Goal: Contribute content: Contribute content

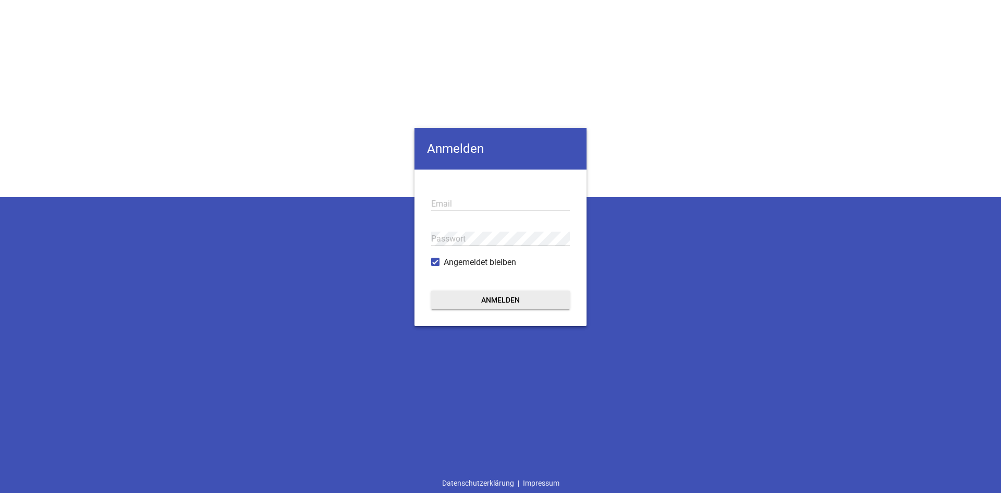
type input "[EMAIL_ADDRESS][DOMAIN_NAME]"
click at [517, 288] on form "[EMAIL_ADDRESS][DOMAIN_NAME] Email Passwort Angemeldet bleiben Anmelden" at bounding box center [501, 247] width 172 height 156
click at [508, 297] on button "Anmelden" at bounding box center [500, 299] width 139 height 19
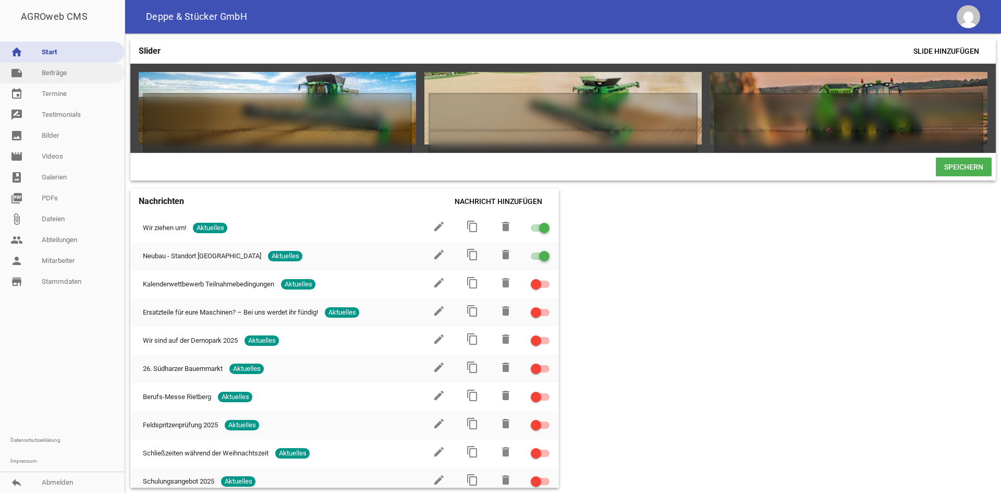
click at [58, 71] on link "note Beiträge" at bounding box center [62, 73] width 125 height 21
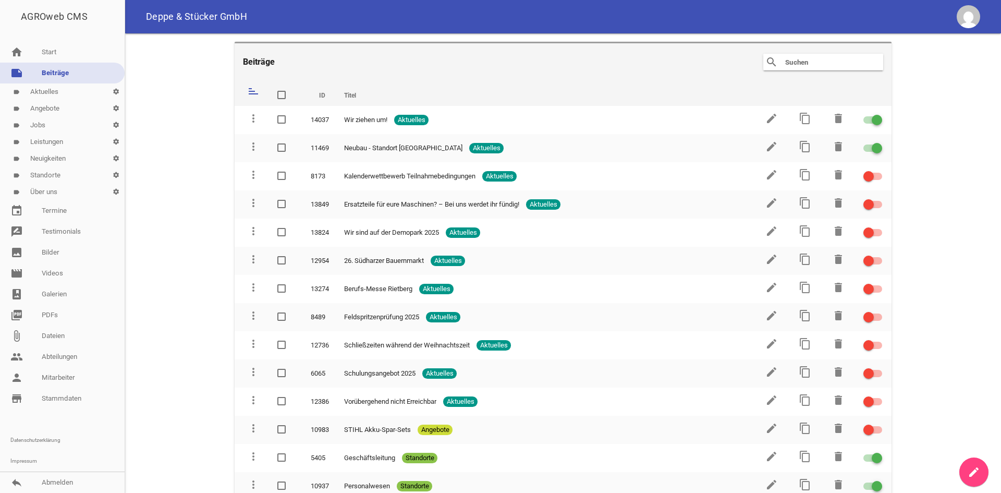
click at [48, 87] on link "label Aktuelles settings" at bounding box center [62, 91] width 125 height 17
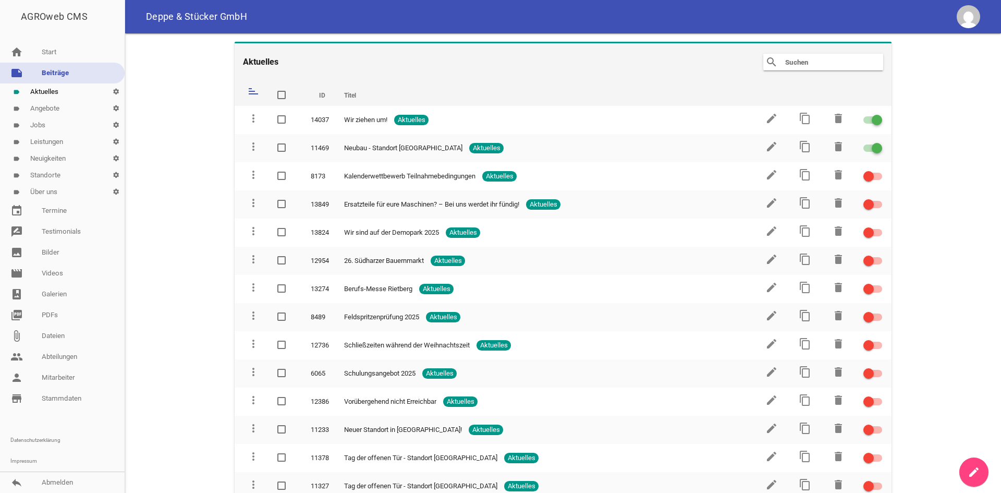
click at [803, 58] on input "text" at bounding box center [825, 62] width 83 height 13
type input "i"
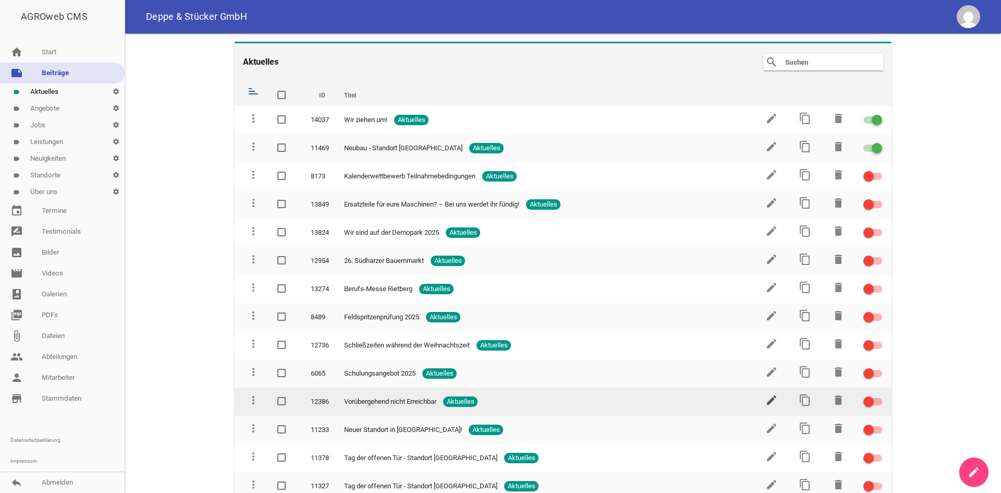
click at [768, 401] on icon "edit" at bounding box center [771, 400] width 13 height 13
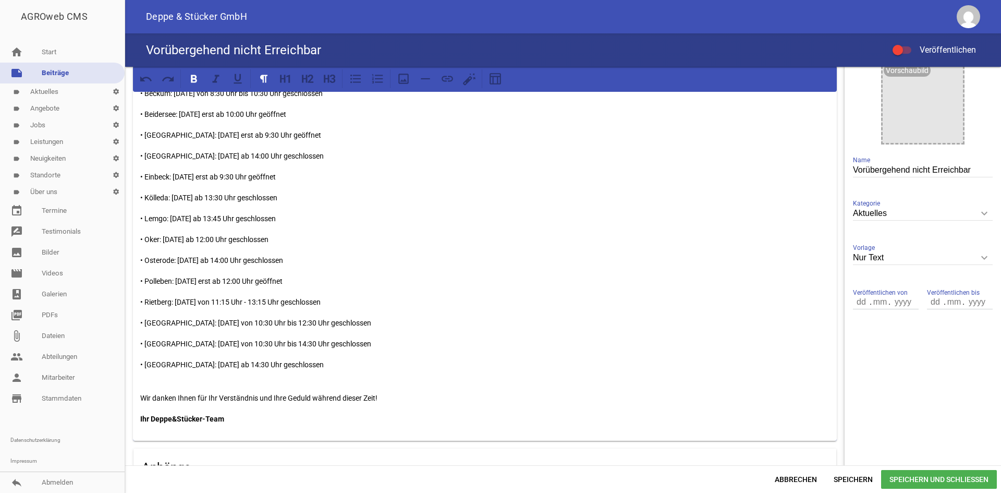
scroll to position [156, 0]
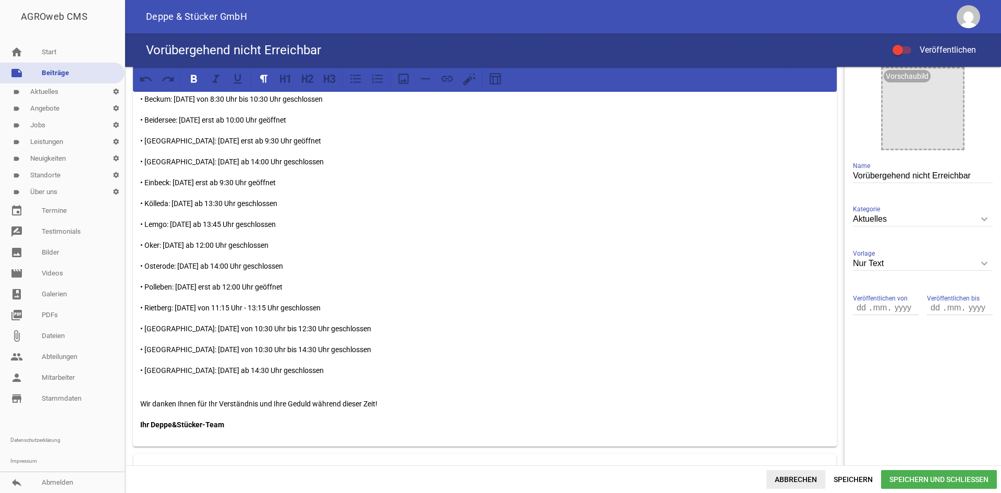
click at [790, 471] on span "Abbrechen" at bounding box center [796, 479] width 59 height 19
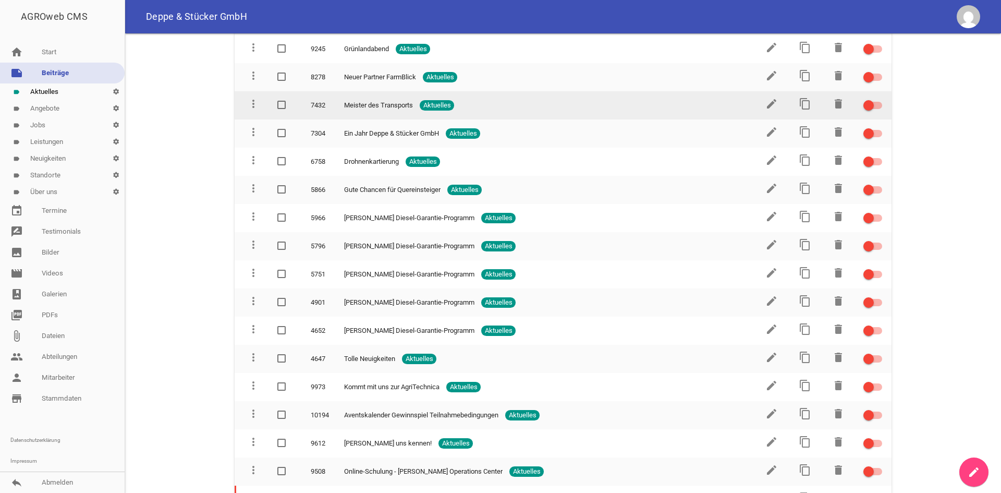
scroll to position [574, 0]
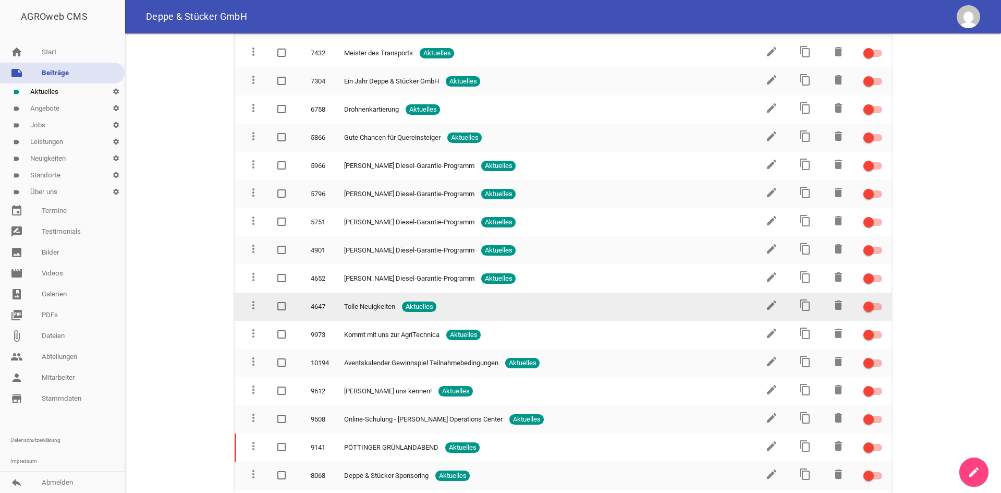
click at [758, 302] on td "edit" at bounding box center [770, 307] width 33 height 28
click at [765, 305] on icon "edit" at bounding box center [771, 305] width 13 height 13
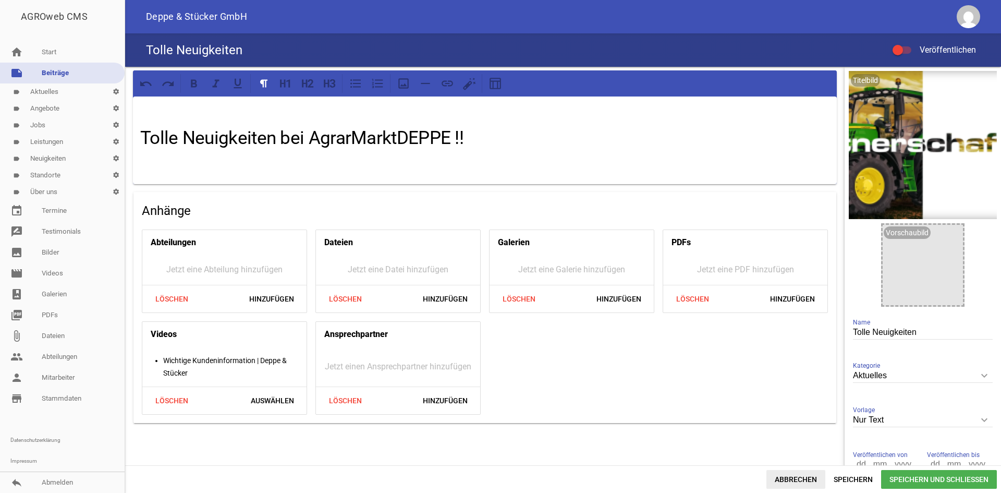
click at [800, 475] on span "Abbrechen" at bounding box center [796, 479] width 59 height 19
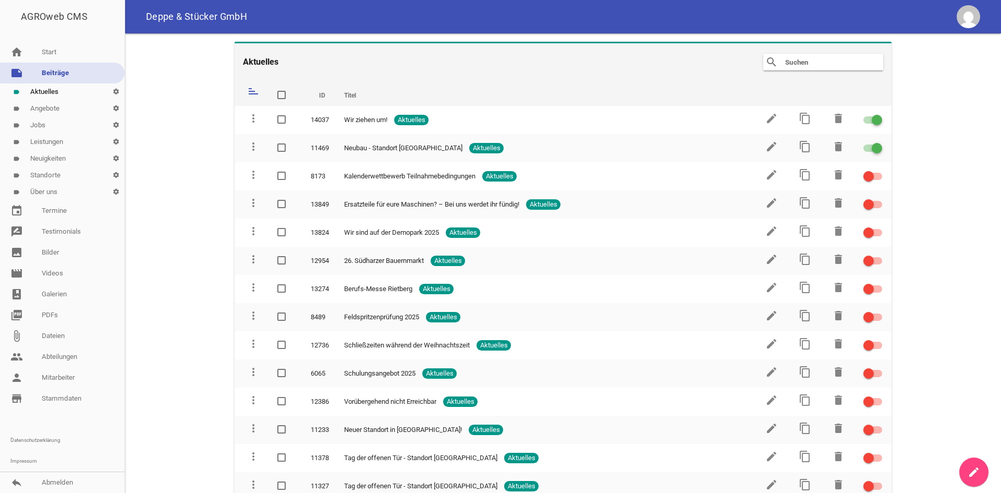
click at [801, 66] on input "text" at bounding box center [825, 62] width 83 height 13
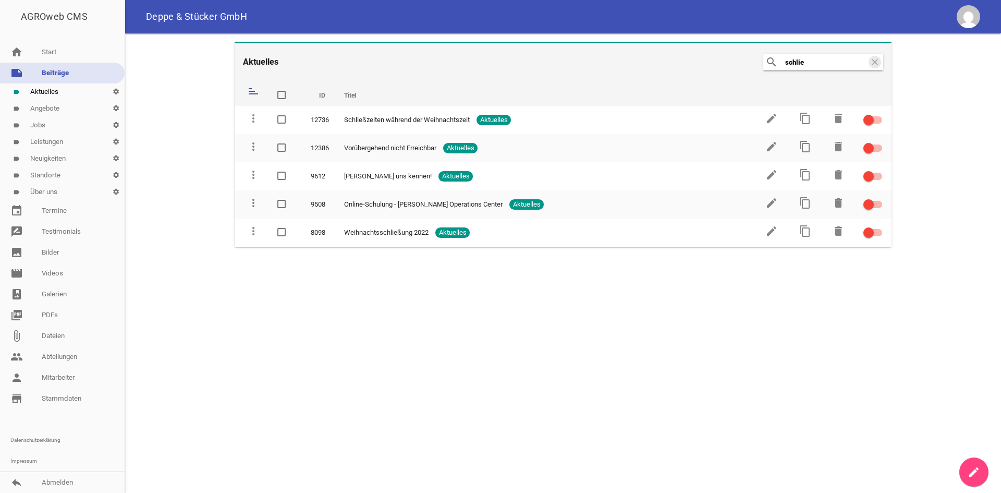
type input "schlie"
click at [873, 66] on icon "clear" at bounding box center [875, 62] width 13 height 13
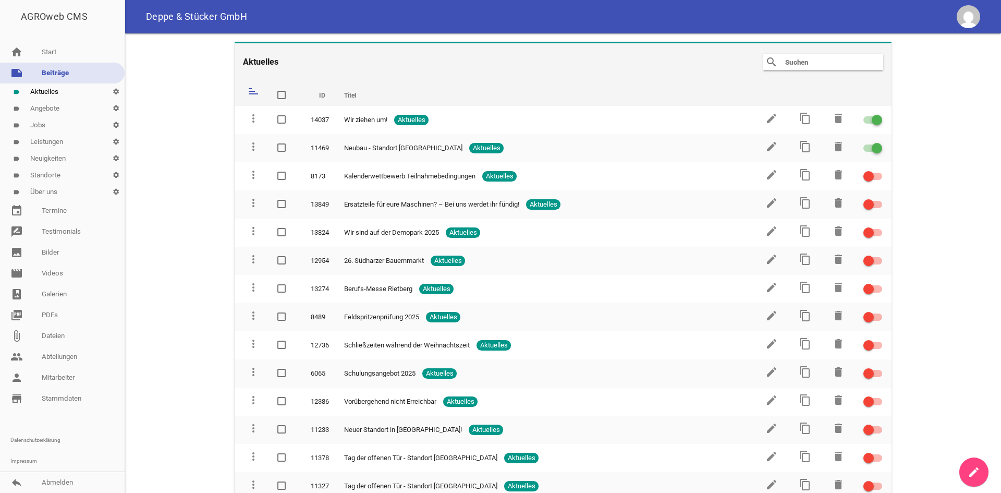
click at [963, 464] on link "create" at bounding box center [973, 471] width 29 height 29
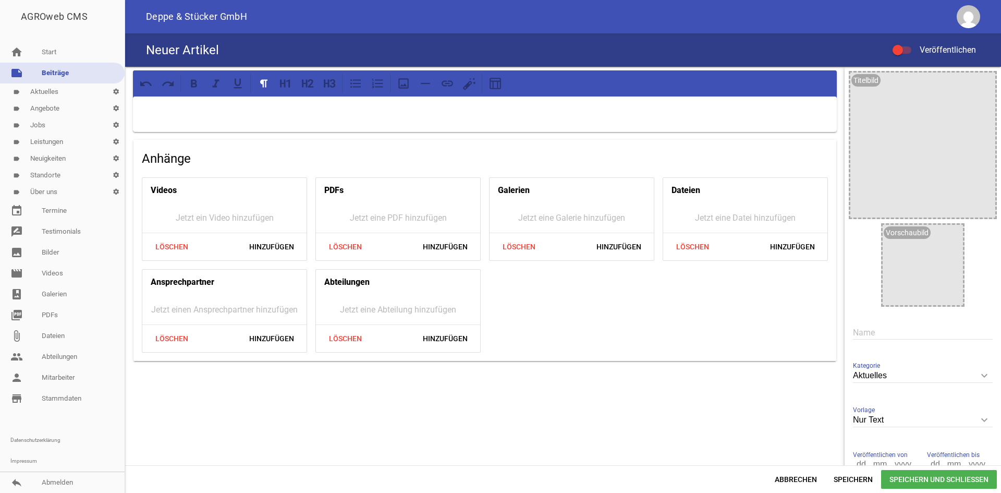
click at [192, 108] on p at bounding box center [484, 110] width 689 height 13
click at [854, 330] on input "text" at bounding box center [923, 332] width 140 height 14
click at [872, 332] on input "text" at bounding box center [923, 332] width 140 height 14
paste input "Inventur-Schließzeiten unserer Standorte"
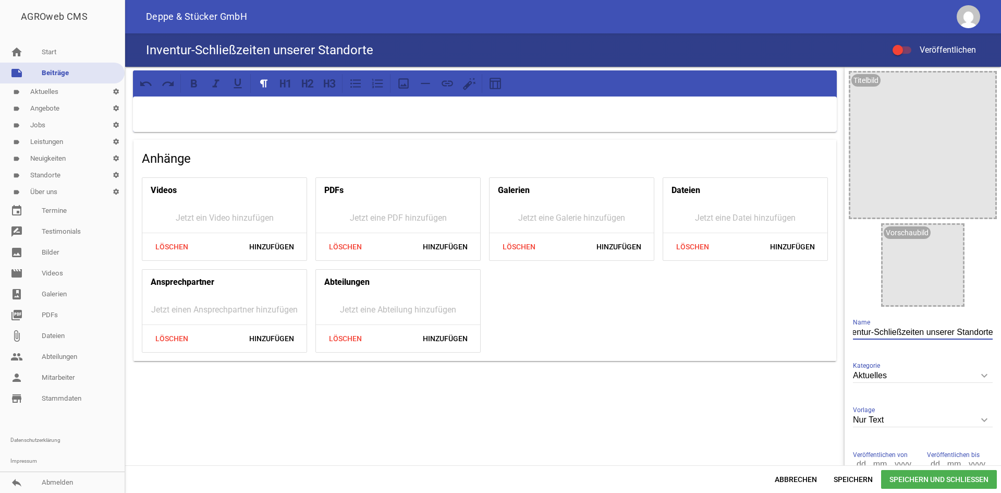
type input "Inventur-Schließzeiten unserer Standorte"
click at [348, 122] on div at bounding box center [485, 113] width 704 height 35
click at [152, 113] on p at bounding box center [484, 110] width 689 height 13
paste div
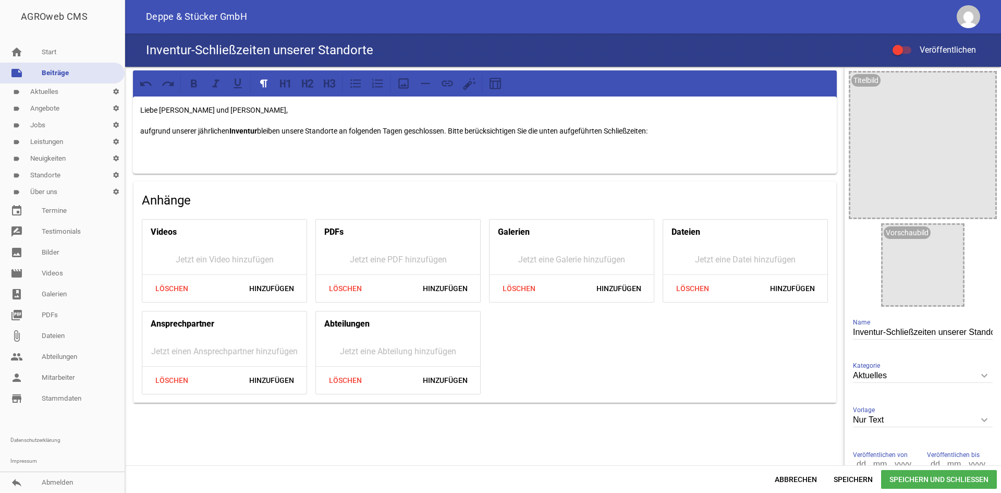
click at [161, 153] on p at bounding box center [484, 151] width 689 height 13
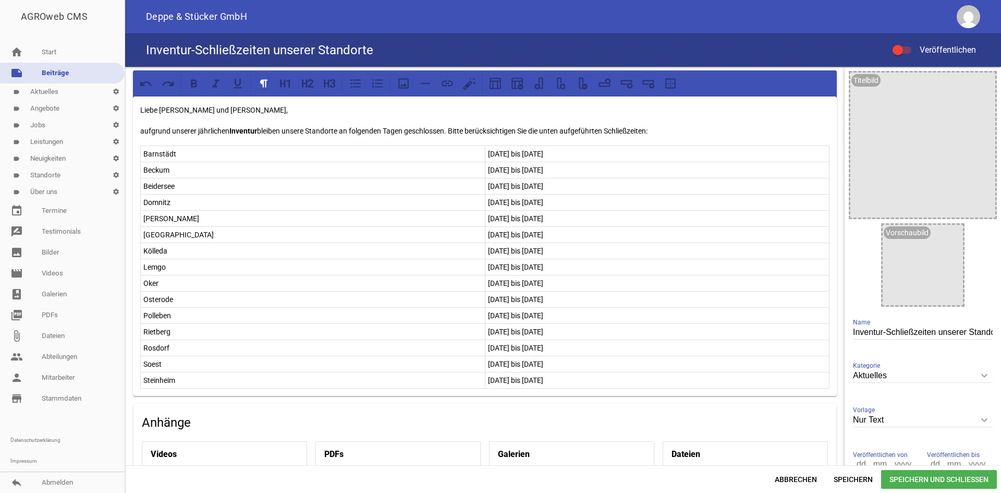
click at [665, 131] on p "aufgrund unserer jährlichen Inventur bleiben unsere Standorte an folgenden Tage…" at bounding box center [484, 131] width 689 height 13
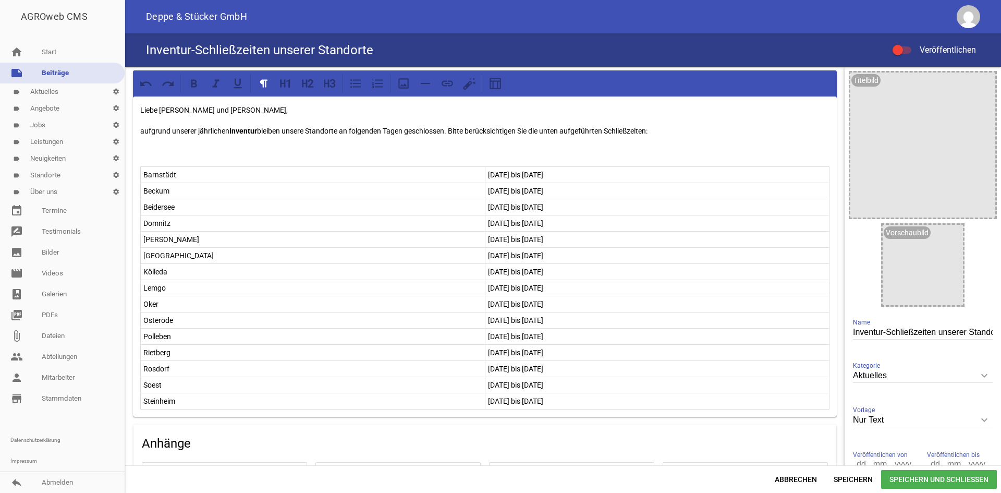
click at [169, 156] on p at bounding box center [484, 151] width 689 height 13
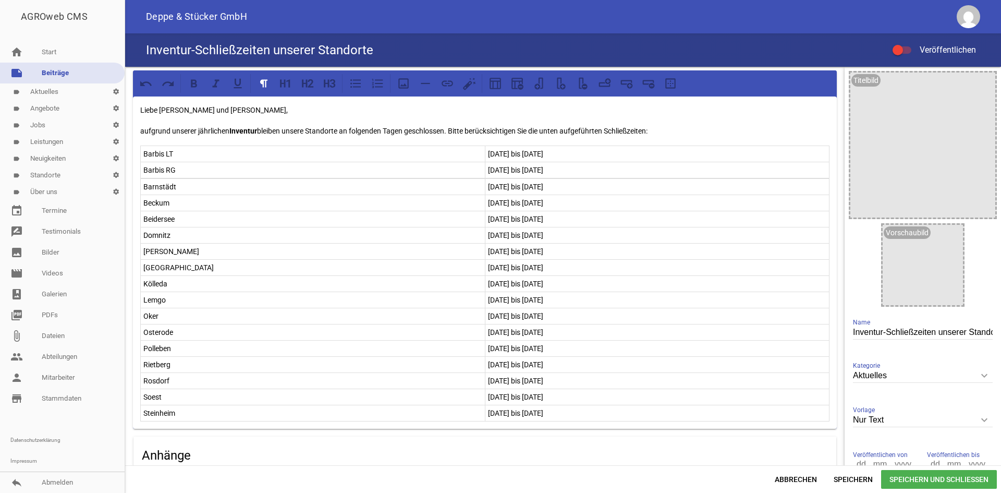
click at [229, 220] on p "Beidersee" at bounding box center [312, 219] width 339 height 13
click at [367, 179] on td "Barnstädt" at bounding box center [313, 187] width 345 height 16
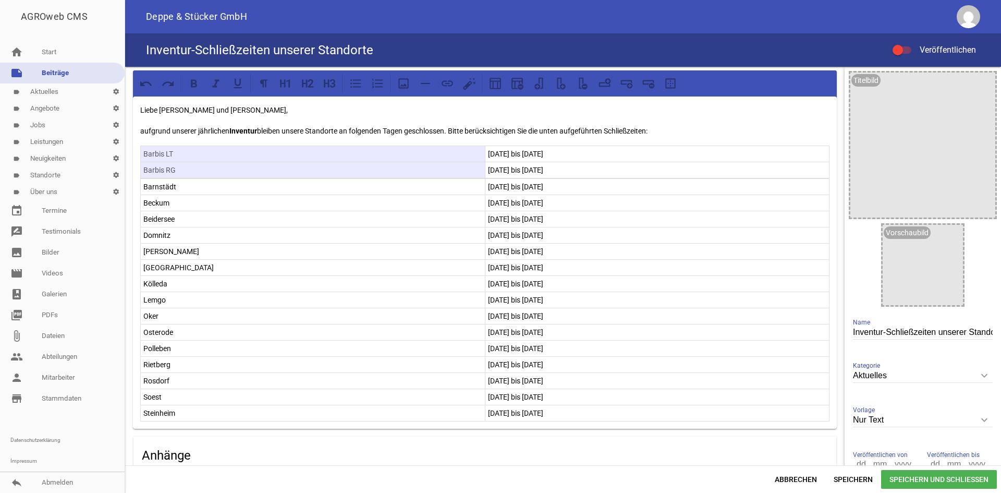
drag, startPoint x: 144, startPoint y: 154, endPoint x: 671, endPoint y: 352, distance: 562.7
click at [671, 352] on div "Liebe Kundinnen und Kunden, aufgrund unserer jährlichen Inventur bleiben unsere…" at bounding box center [485, 262] width 704 height 332
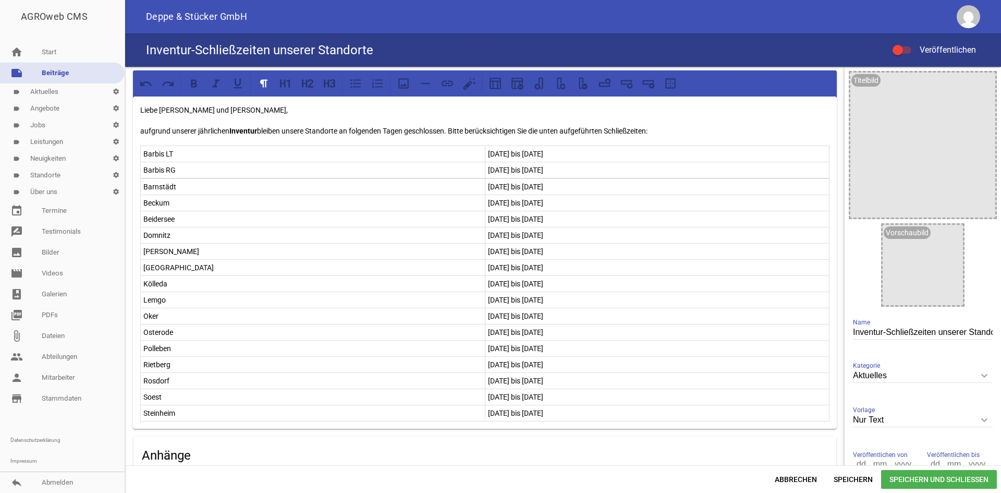
click at [628, 417] on p "[DATE] bis [DATE]" at bounding box center [657, 413] width 339 height 13
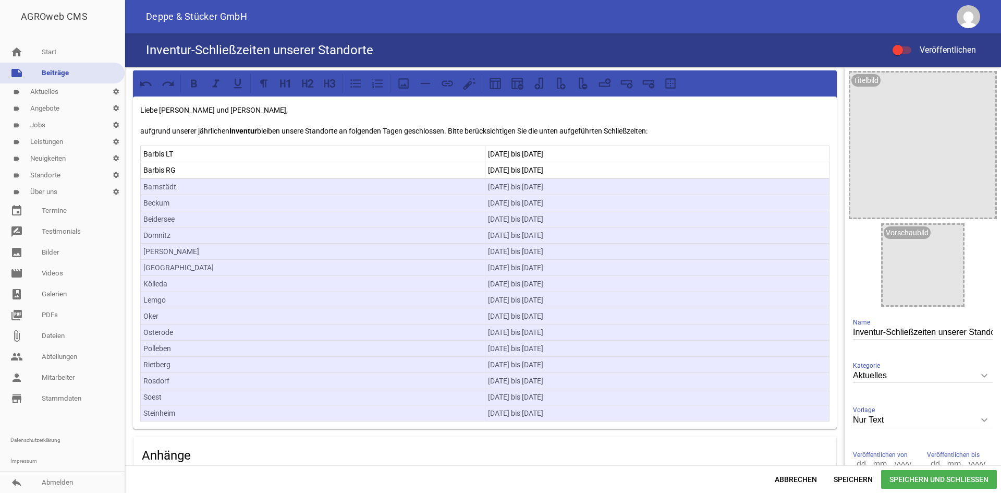
drag, startPoint x: 564, startPoint y: 411, endPoint x: 143, endPoint y: 150, distance: 495.7
click at [143, 150] on div "Liebe Kundinnen und Kunden, aufgrund unserer jährlichen Inventur bleiben unsere…" at bounding box center [485, 262] width 704 height 332
click at [194, 237] on p "Domnitz" at bounding box center [312, 235] width 339 height 13
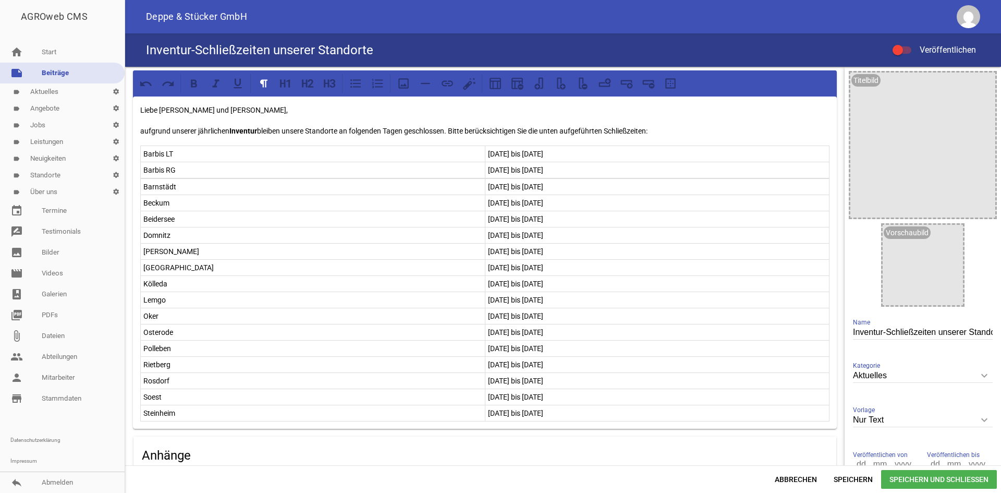
click at [463, 317] on p "Oker" at bounding box center [312, 316] width 339 height 13
click at [565, 407] on p "[DATE] bis [DATE]" at bounding box center [657, 413] width 339 height 13
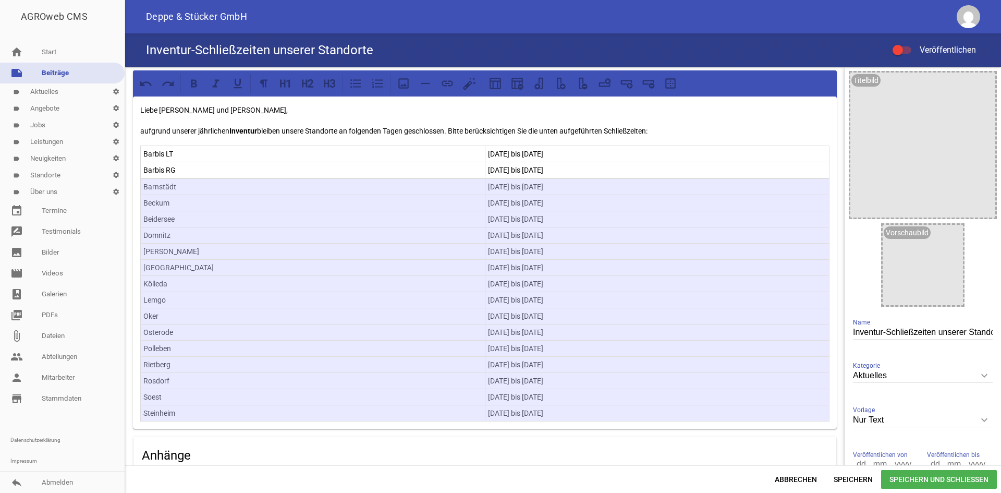
drag, startPoint x: 565, startPoint y: 407, endPoint x: 169, endPoint y: 173, distance: 459.8
click at [169, 173] on div "Liebe Kundinnen und Kunden, aufgrund unserer jährlichen Inventur bleiben unsere…" at bounding box center [485, 262] width 704 height 332
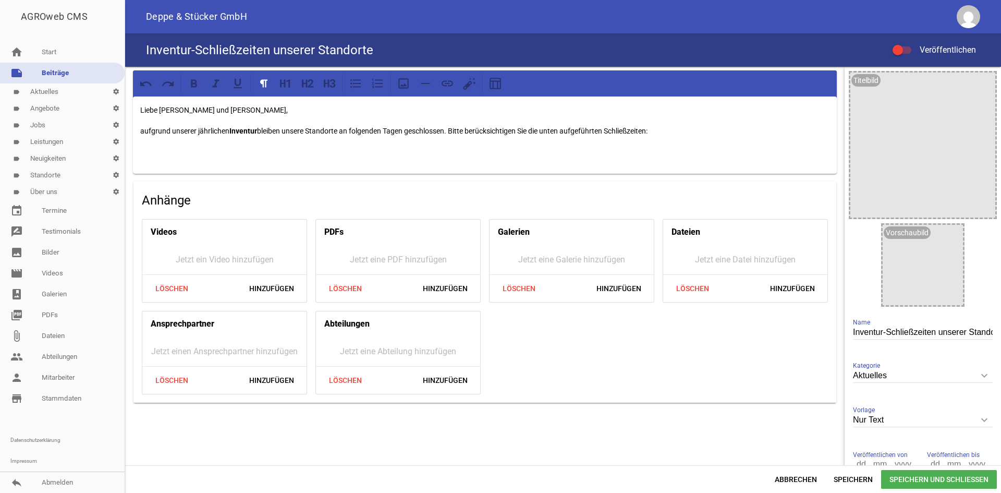
click at [155, 147] on p at bounding box center [484, 151] width 689 height 13
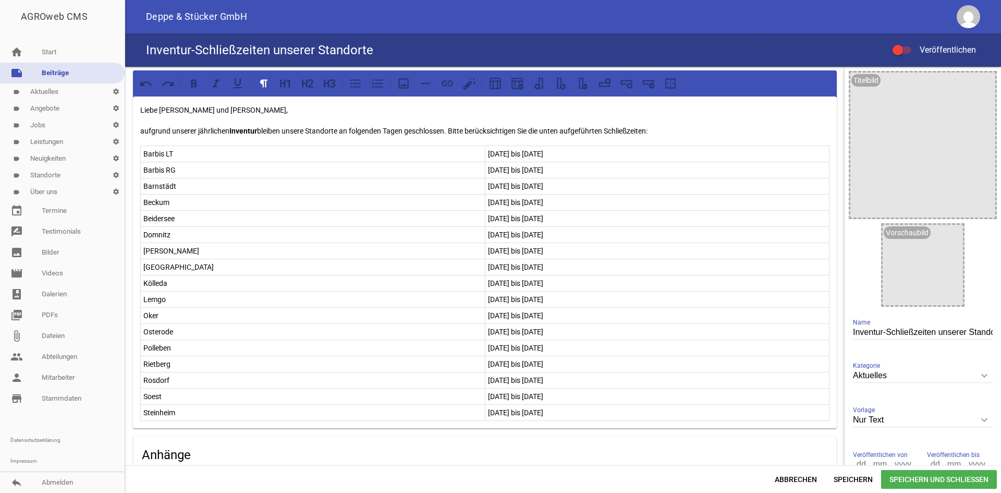
click at [830, 416] on div "Liebe Kundinnen und Kunden, aufgrund unserer jährlichen Inventur bleiben unsere…" at bounding box center [485, 262] width 704 height 332
click at [826, 408] on div "Liebe Kundinnen und Kunden, aufgrund unserer jährlichen Inventur bleiben unsere…" at bounding box center [485, 262] width 704 height 332
click at [160, 444] on p at bounding box center [484, 448] width 689 height 13
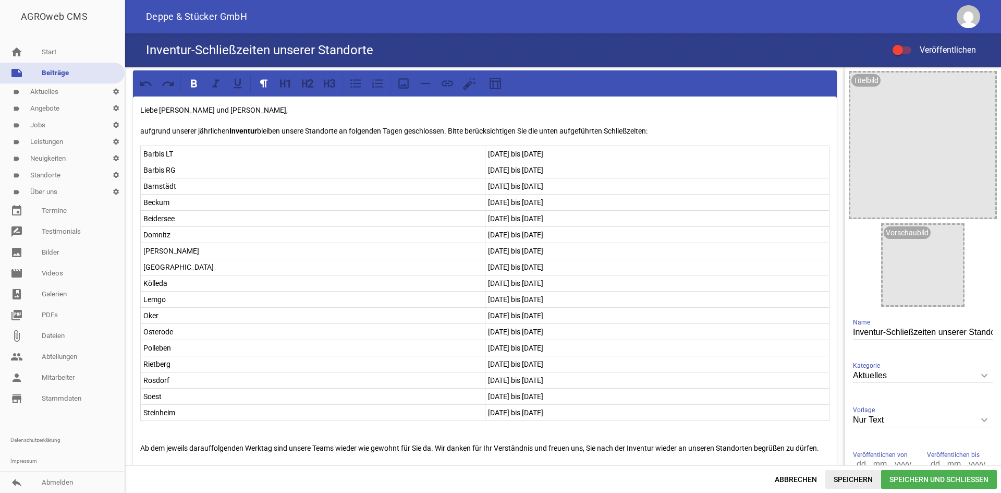
click at [865, 476] on span "Speichern" at bounding box center [853, 479] width 56 height 19
click at [902, 47] on div at bounding box center [898, 50] width 10 height 10
click at [907, 44] on input "Veröffentlichen" at bounding box center [907, 44] width 0 height 0
click at [870, 476] on span "Speichern" at bounding box center [853, 479] width 56 height 19
click at [801, 480] on span "Abbrechen" at bounding box center [796, 479] width 59 height 19
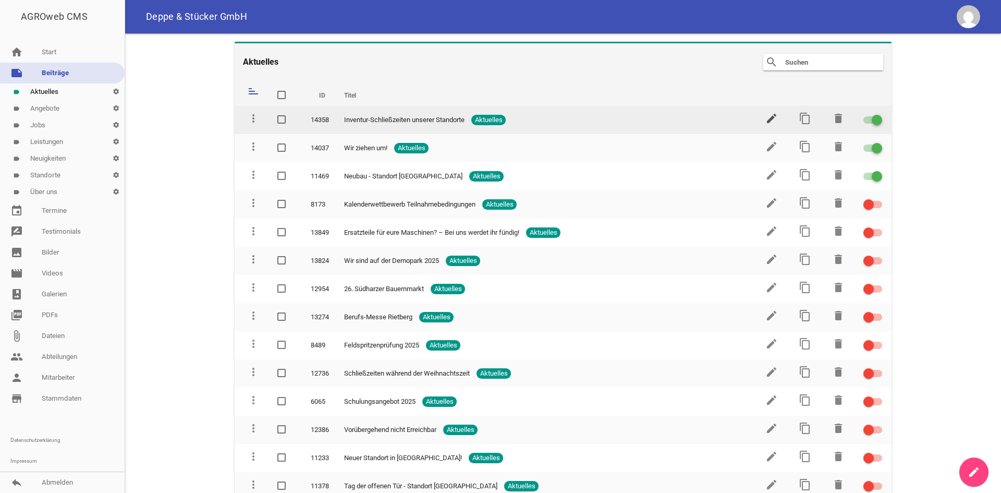
click at [766, 114] on icon "edit" at bounding box center [771, 118] width 13 height 13
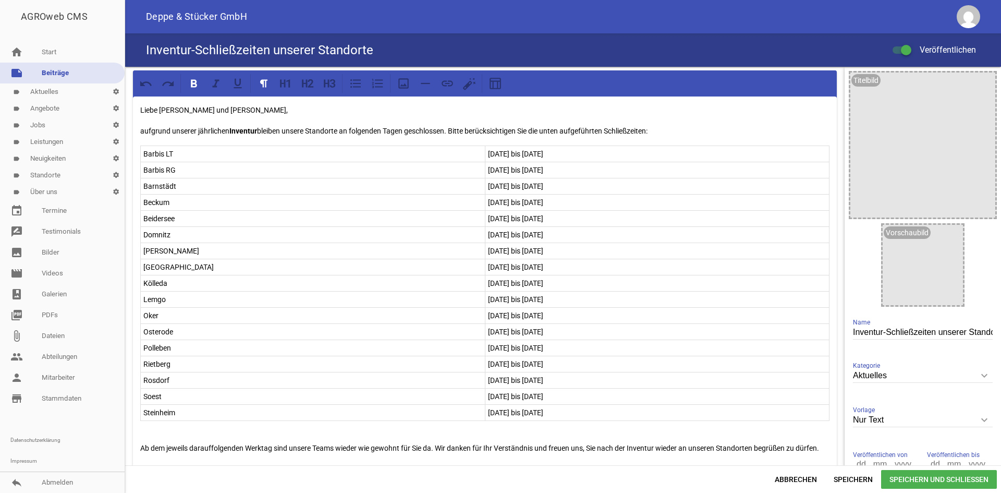
click at [904, 52] on div at bounding box center [906, 50] width 10 height 10
click at [907, 44] on input "Veröffentlichen" at bounding box center [907, 44] width 0 height 0
click at [852, 479] on span "Speichern" at bounding box center [853, 479] width 56 height 19
click at [447, 128] on p "aufgrund unserer jährlichen Inventur bleiben unsere Standorte an folgenden Tage…" at bounding box center [484, 131] width 689 height 13
click at [281, 127] on p "aufgrund unserer jährlichen Inventur bleiben unsere Standorte an folgenden Tage…" at bounding box center [484, 131] width 689 height 13
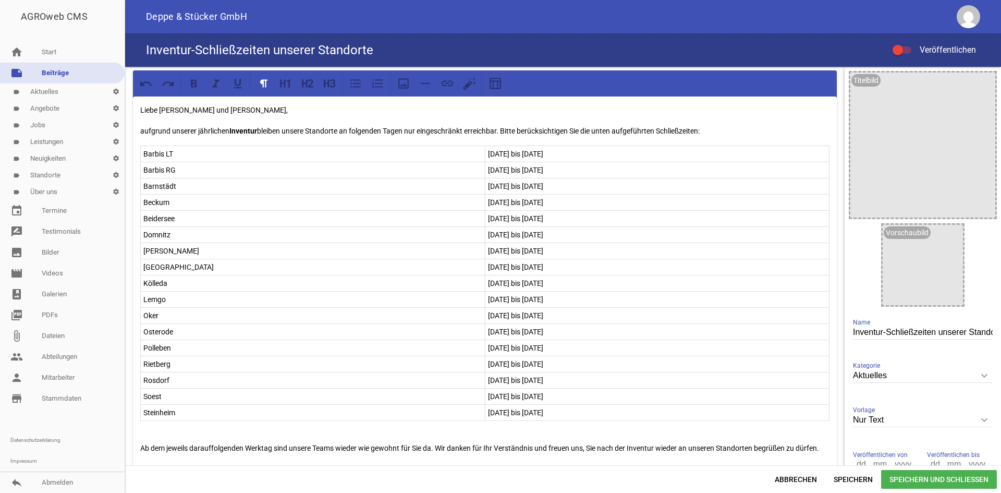
click at [284, 127] on p "aufgrund unserer jährlichen Inventur bleiben unsere Standorte an folgenden Tage…" at bounding box center [484, 131] width 689 height 13
click at [838, 479] on span "Speichern" at bounding box center [853, 479] width 56 height 19
click at [907, 53] on div at bounding box center [902, 49] width 19 height 7
click at [907, 44] on input "Veröffentlichen" at bounding box center [907, 44] width 0 height 0
click at [856, 476] on span "Speichern" at bounding box center [853, 479] width 56 height 19
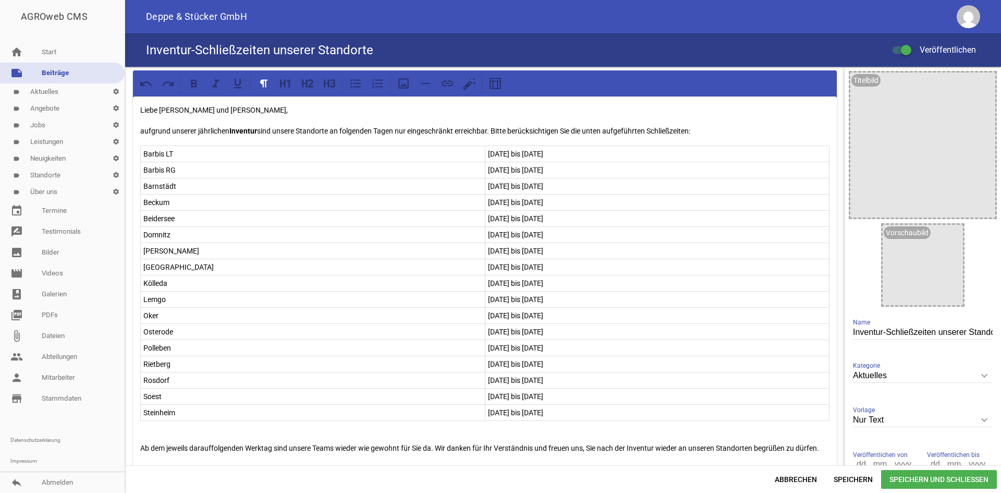
drag, startPoint x: 836, startPoint y: 470, endPoint x: 832, endPoint y: 457, distance: 13.2
click at [836, 470] on span "Speichern" at bounding box center [853, 479] width 56 height 19
drag, startPoint x: 492, startPoint y: 126, endPoint x: 509, endPoint y: 123, distance: 17.6
click at [492, 126] on p "aufgrund unserer jährlichen Inventur sind unsere Standorte an folgenden Tagen n…" at bounding box center [484, 131] width 689 height 13
click at [864, 479] on span "Speichern" at bounding box center [853, 479] width 56 height 19
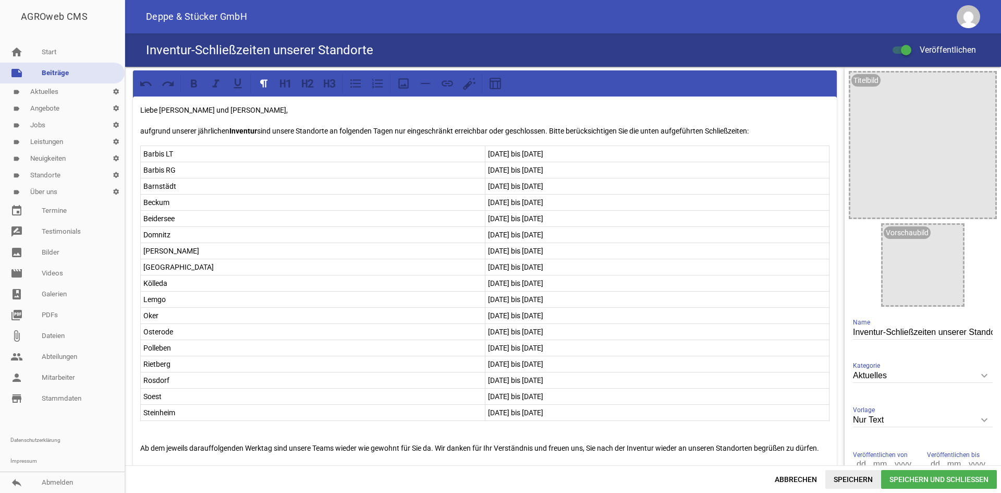
click at [847, 486] on span "Speichern" at bounding box center [853, 479] width 56 height 19
click at [906, 52] on span at bounding box center [906, 50] width 4 height 4
click at [907, 44] on input "Veröffentlichen" at bounding box center [907, 44] width 0 height 0
click at [856, 471] on span "Speichern" at bounding box center [853, 479] width 56 height 19
